Goal: Find specific page/section: Find specific page/section

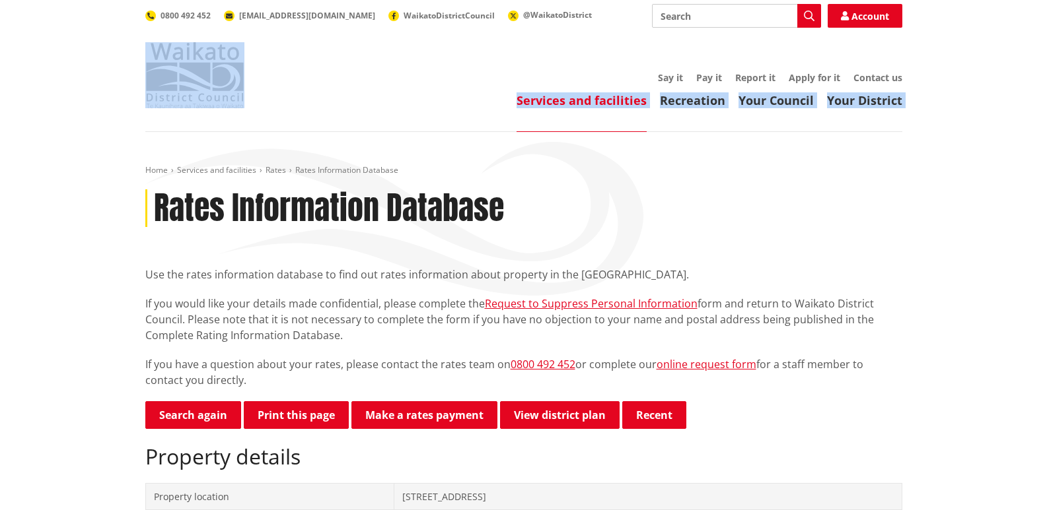
drag, startPoint x: 314, startPoint y: 81, endPoint x: 145, endPoint y: 62, distance: 170.1
click at [145, 62] on div "Toggle search Toggle navigation Services and facilities Recreation Your Council…" at bounding box center [523, 56] width 777 height 104
click at [556, 122] on header "Toggle search Toggle navigation Services and facilities Recreation Your Council…" at bounding box center [523, 66] width 1047 height 132
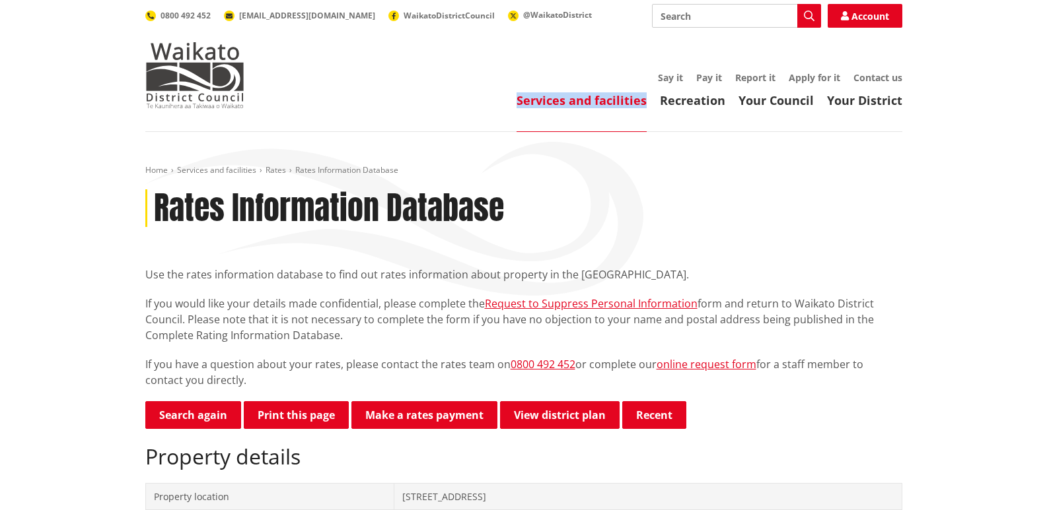
drag, startPoint x: 513, startPoint y: 100, endPoint x: 649, endPoint y: 120, distance: 137.5
click at [649, 120] on header "Toggle search Toggle navigation Services and facilities Recreation Your Council…" at bounding box center [523, 66] width 1047 height 132
click at [628, 116] on header "Toggle search Toggle navigation Services and facilities Recreation Your Council…" at bounding box center [523, 66] width 1047 height 132
drag, startPoint x: 505, startPoint y: 102, endPoint x: 647, endPoint y: 112, distance: 141.7
click at [647, 112] on header "Toggle search Toggle navigation Services and facilities Recreation Your Council…" at bounding box center [523, 66] width 1047 height 132
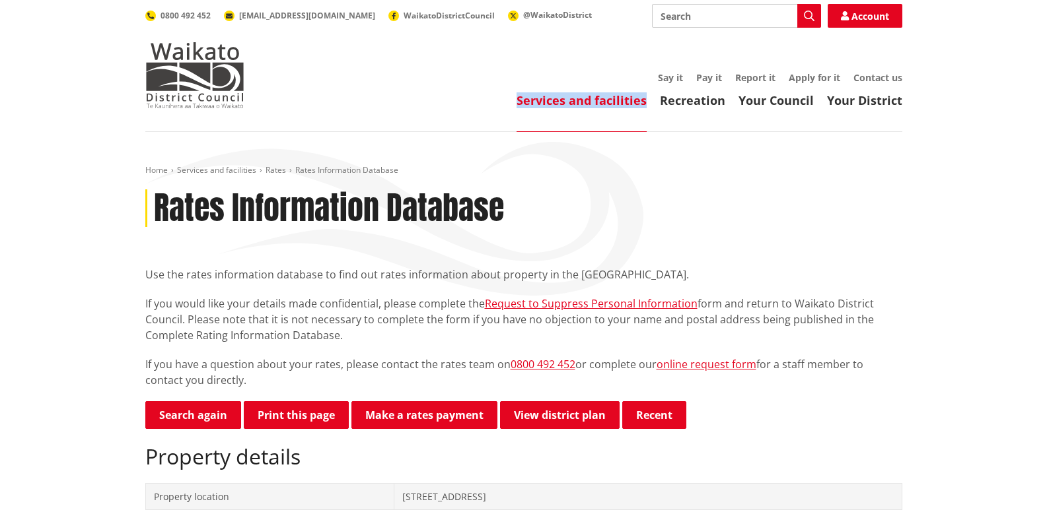
click at [503, 107] on ul "Services and facilities Recreation Your Council Your District" at bounding box center [586, 101] width 631 height 15
drag, startPoint x: 501, startPoint y: 96, endPoint x: 649, endPoint y: 110, distance: 147.9
click at [649, 110] on header "Toggle search Toggle navigation Services and facilities Recreation Your Council…" at bounding box center [523, 66] width 1047 height 132
